Goal: Task Accomplishment & Management: Complete application form

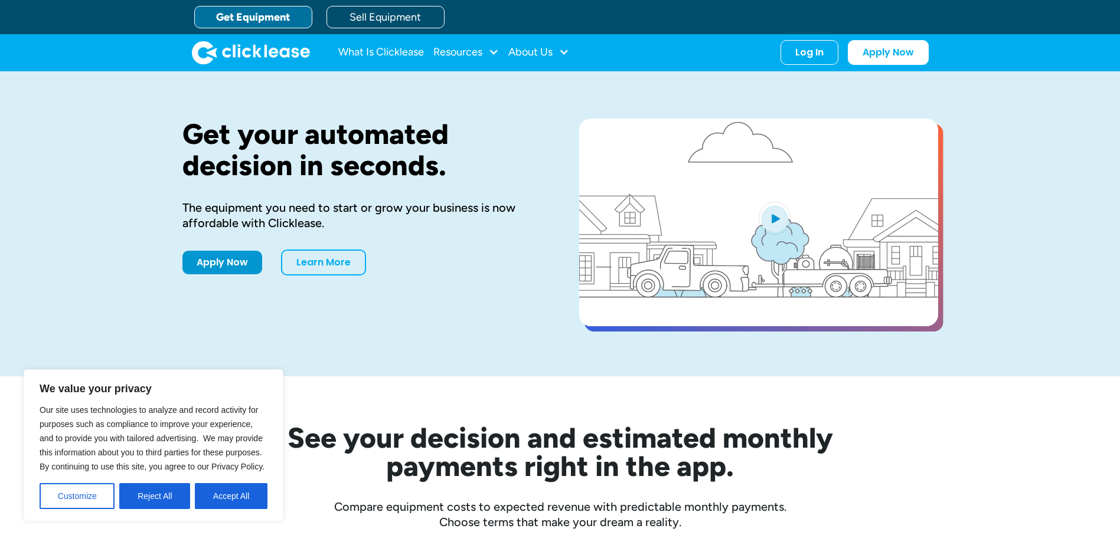
click at [278, 18] on link "Get Equipment" at bounding box center [253, 17] width 118 height 22
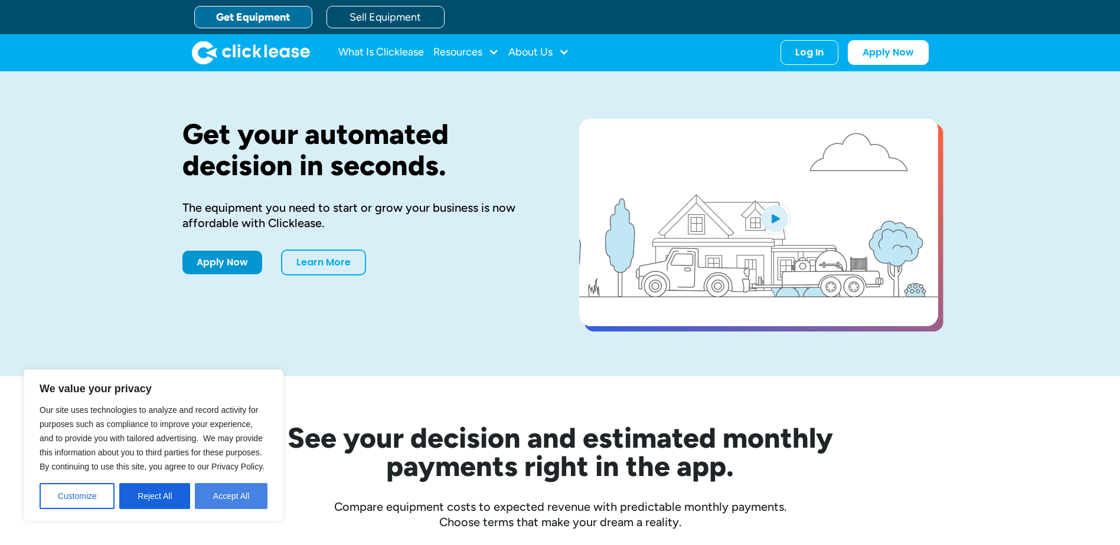
click at [194, 492] on div "Customize Reject All Accept All" at bounding box center [154, 496] width 228 height 26
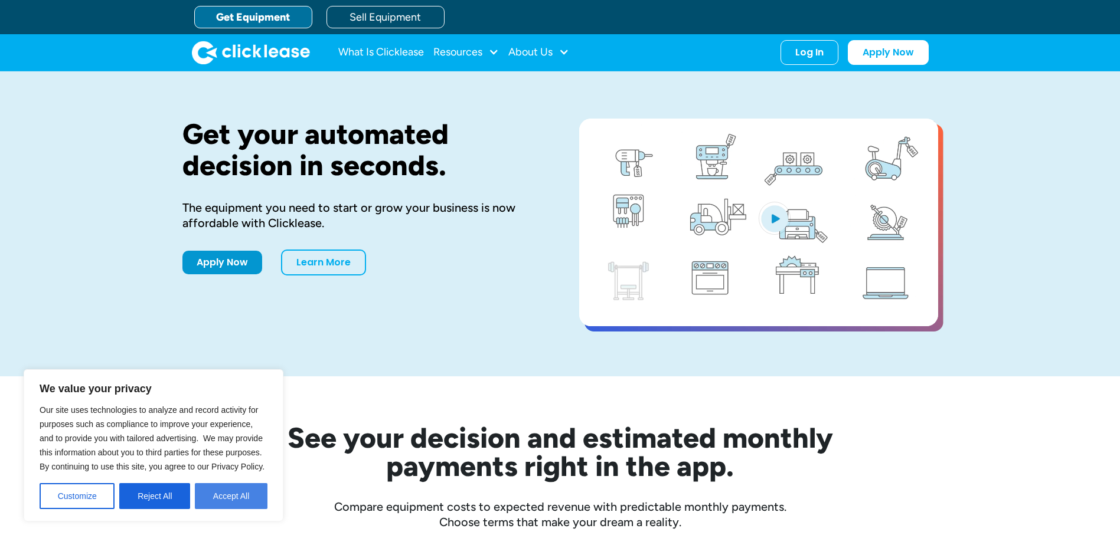
click at [207, 490] on button "Accept All" at bounding box center [231, 496] width 73 height 26
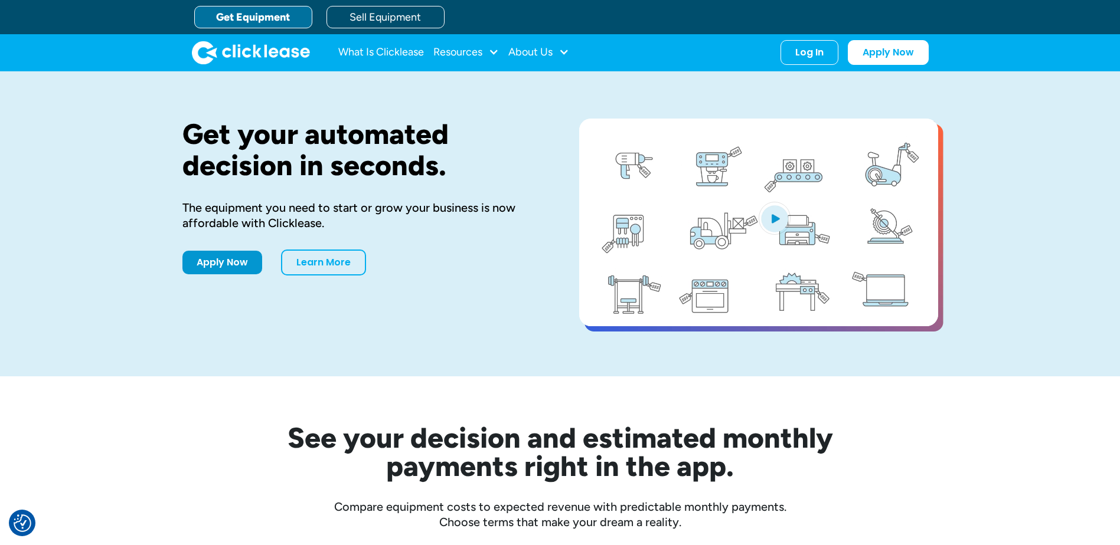
click at [237, 15] on link "Get Equipment" at bounding box center [253, 17] width 118 height 22
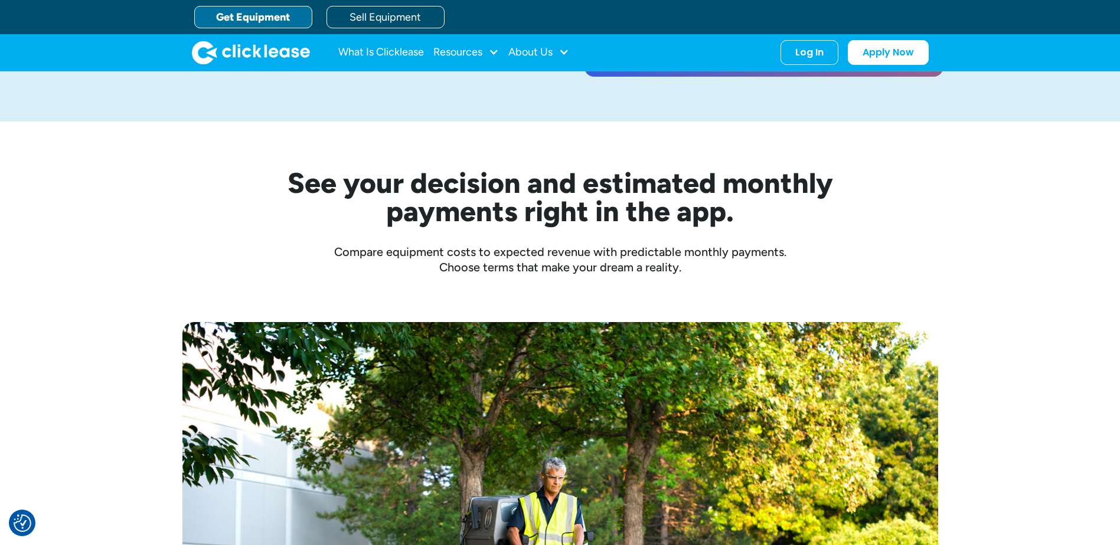
scroll to position [177, 0]
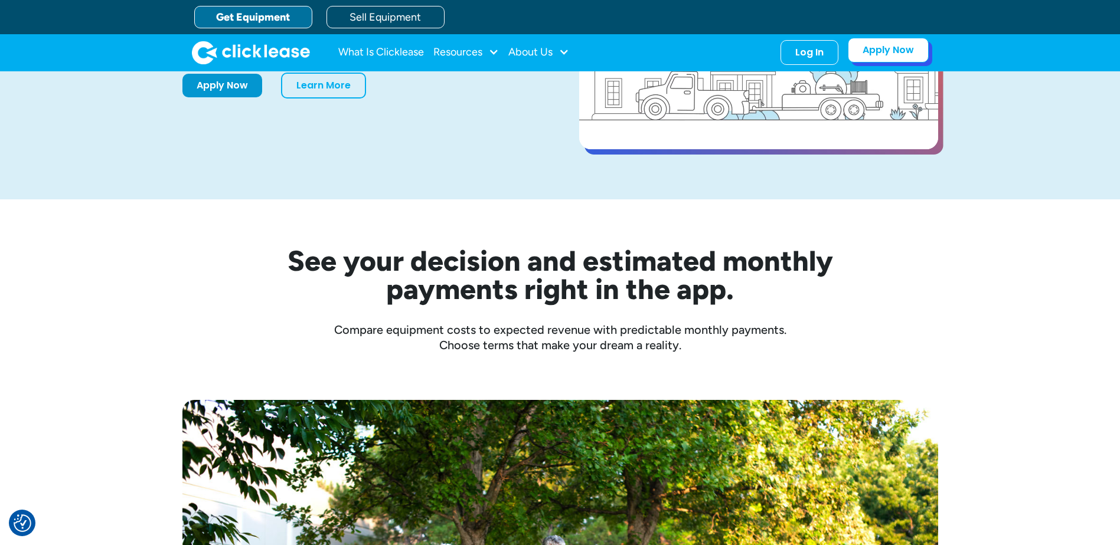
click at [877, 54] on link "Apply Now" at bounding box center [888, 50] width 81 height 25
